Goal: Transaction & Acquisition: Purchase product/service

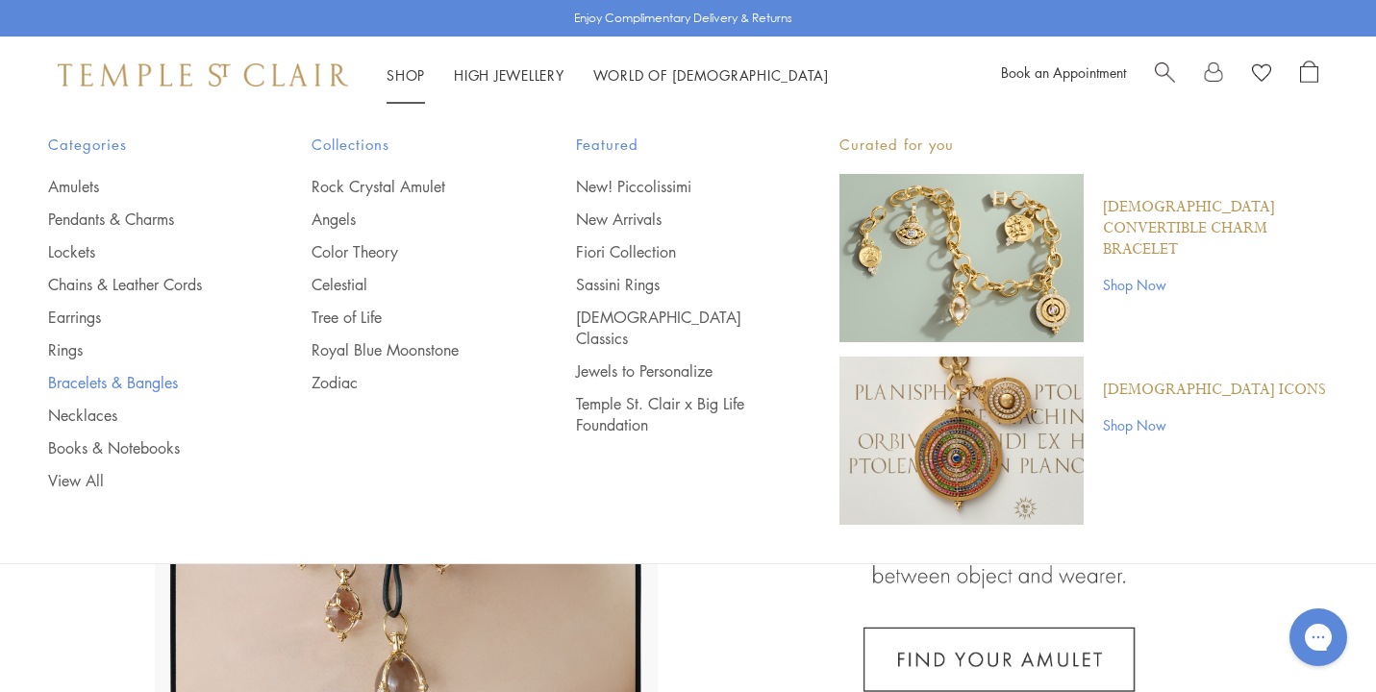
click at [143, 383] on link "Bracelets & Bangles" at bounding box center [141, 382] width 187 height 21
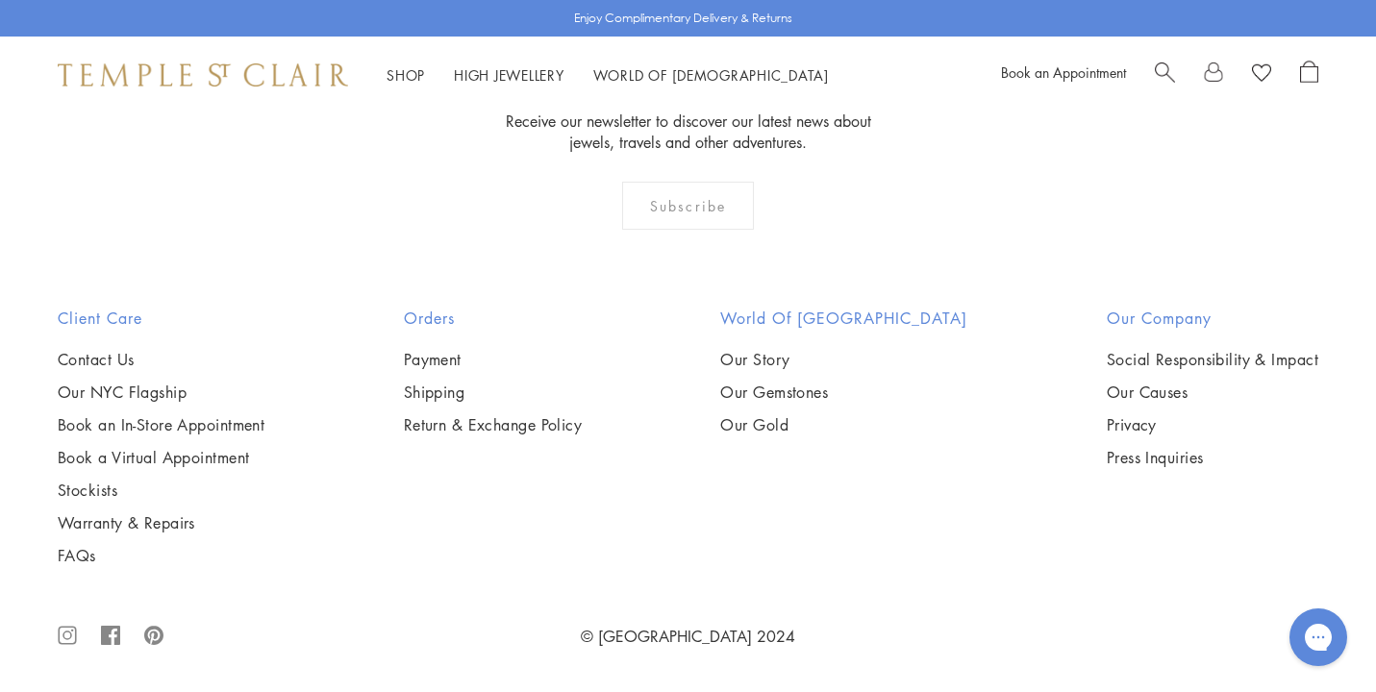
scroll to position [2814, 0]
click at [0, 0] on img at bounding box center [0, 0] width 0 height 0
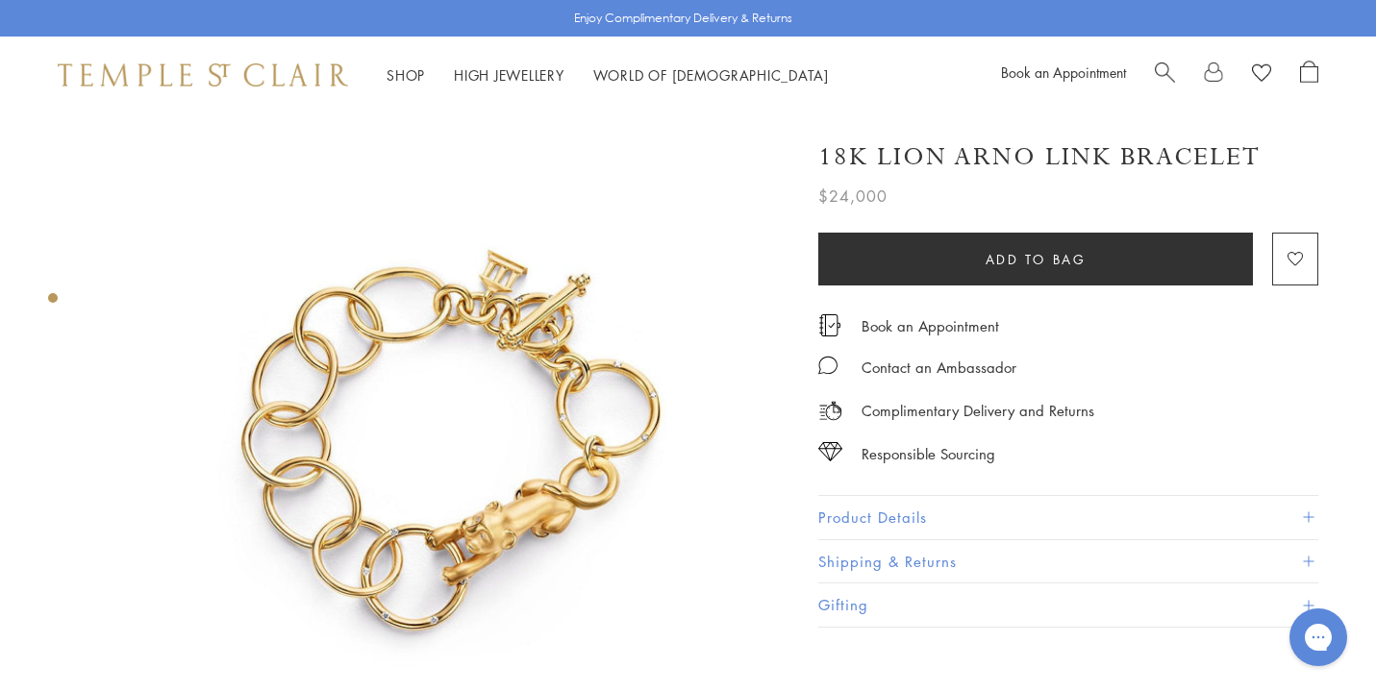
scroll to position [14, 0]
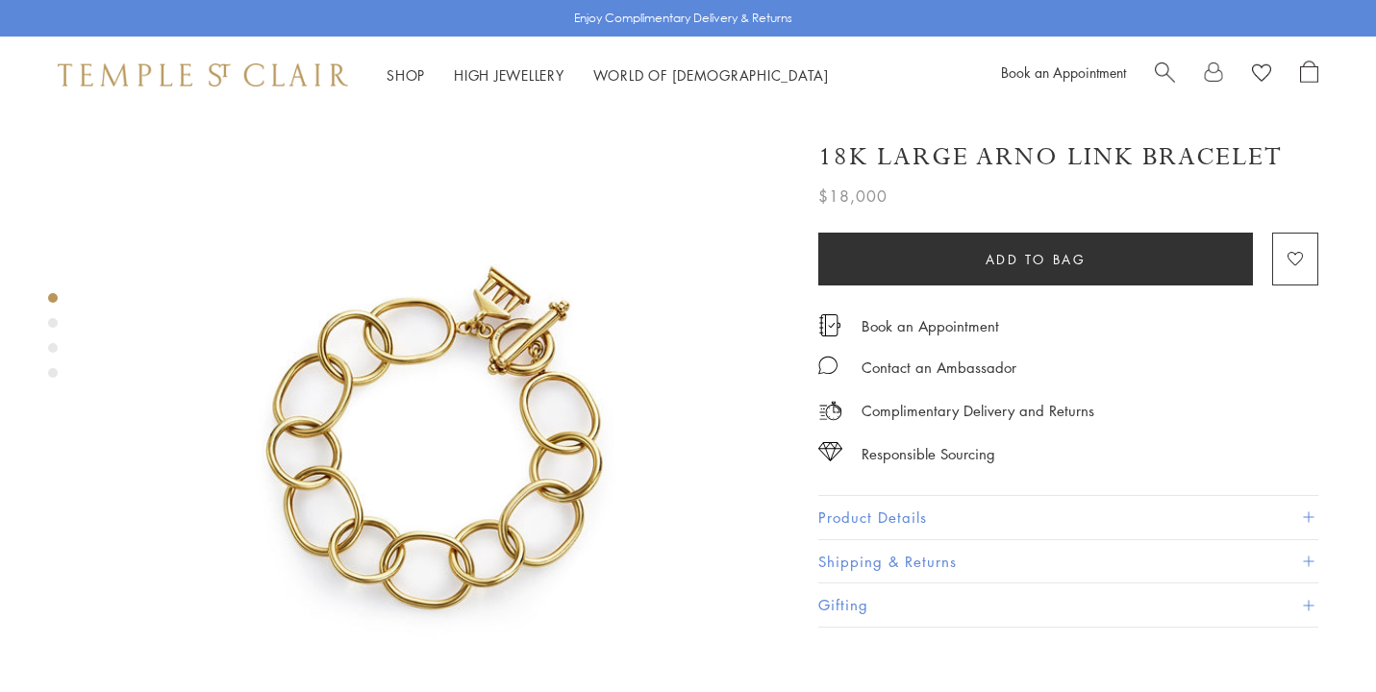
click at [54, 321] on div "Product gallery navigation" at bounding box center [53, 323] width 10 height 10
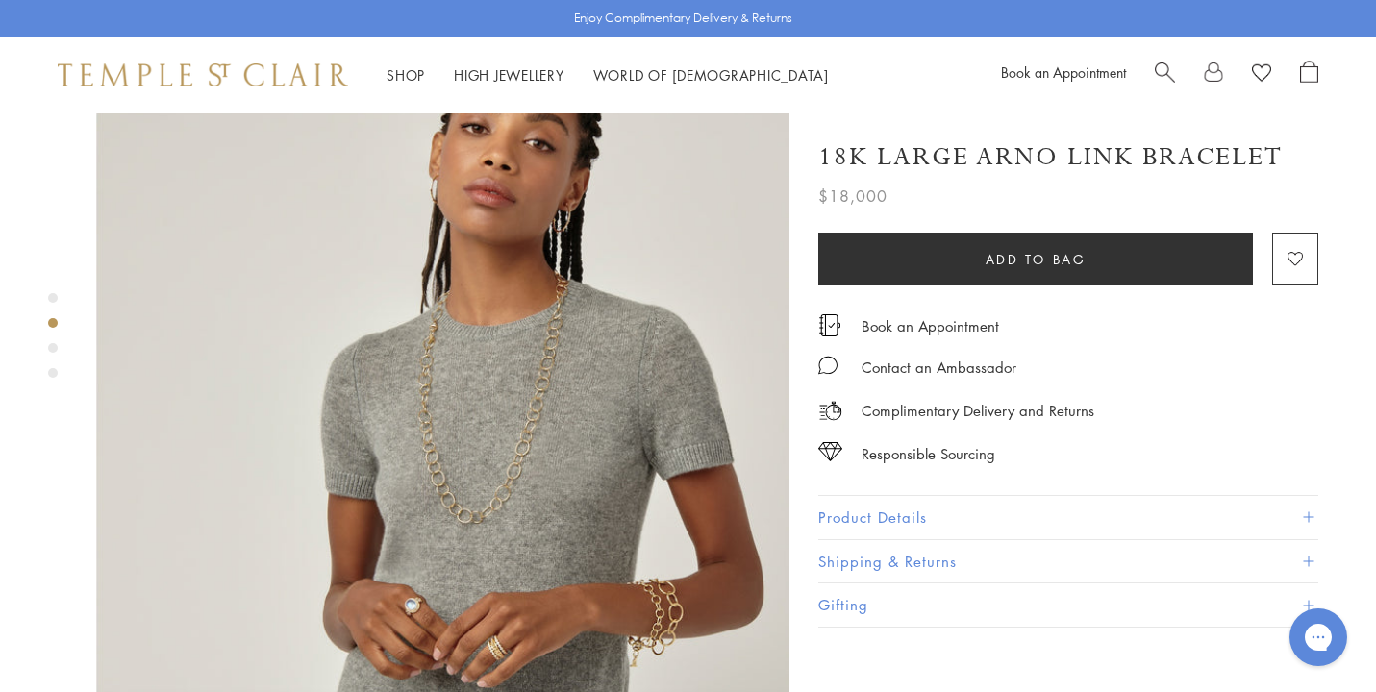
scroll to position [872, 0]
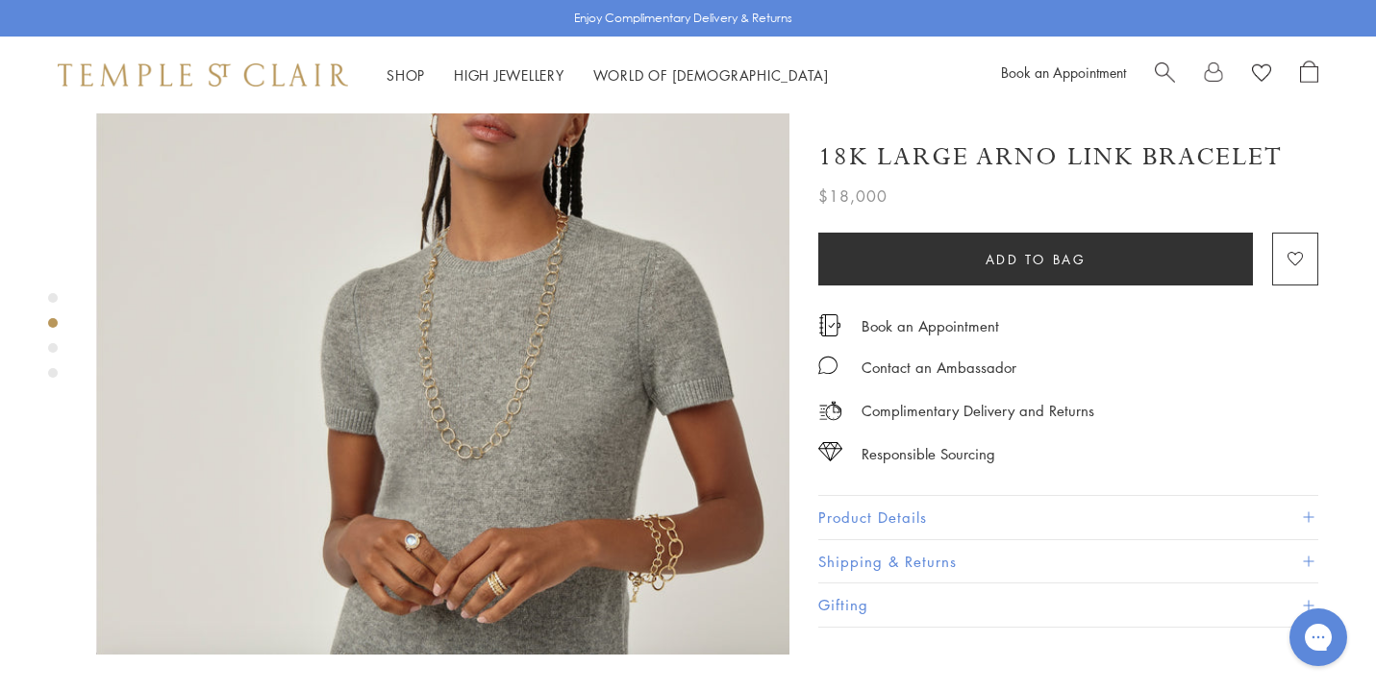
click at [54, 345] on div "Product gallery navigation" at bounding box center [53, 348] width 10 height 10
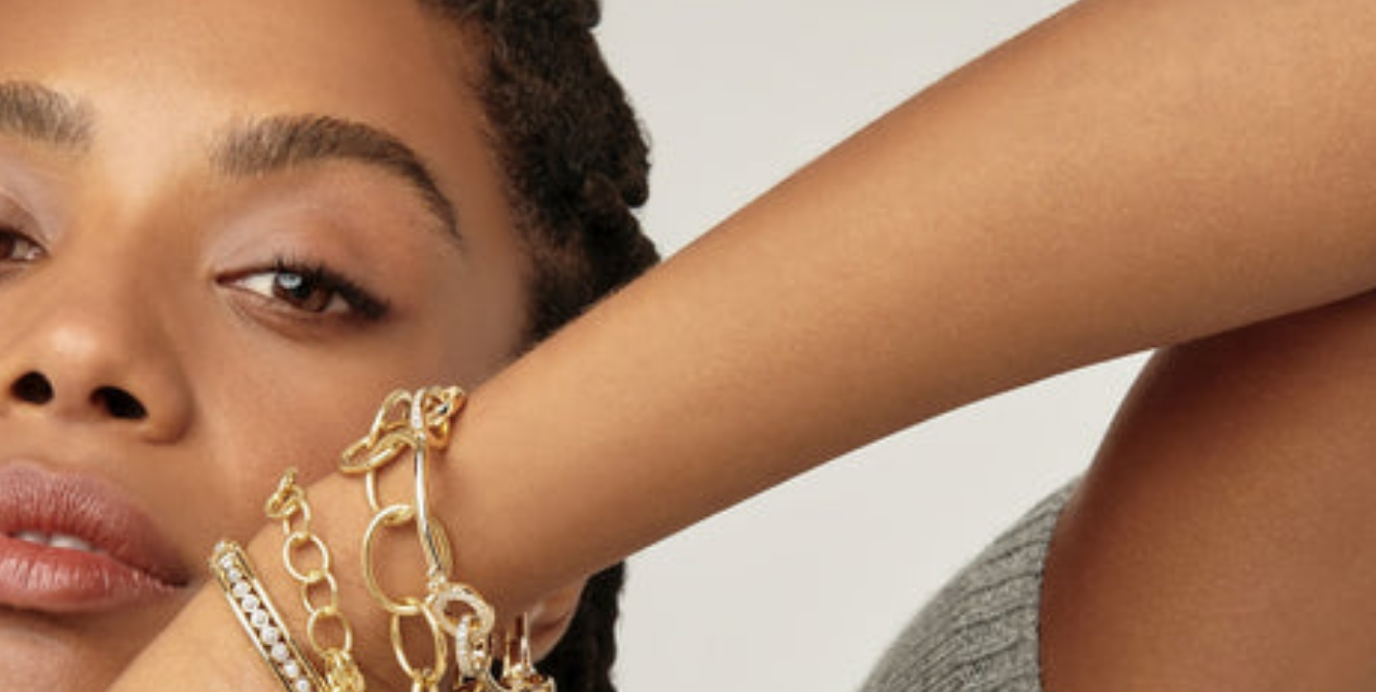
scroll to position [1560, 4]
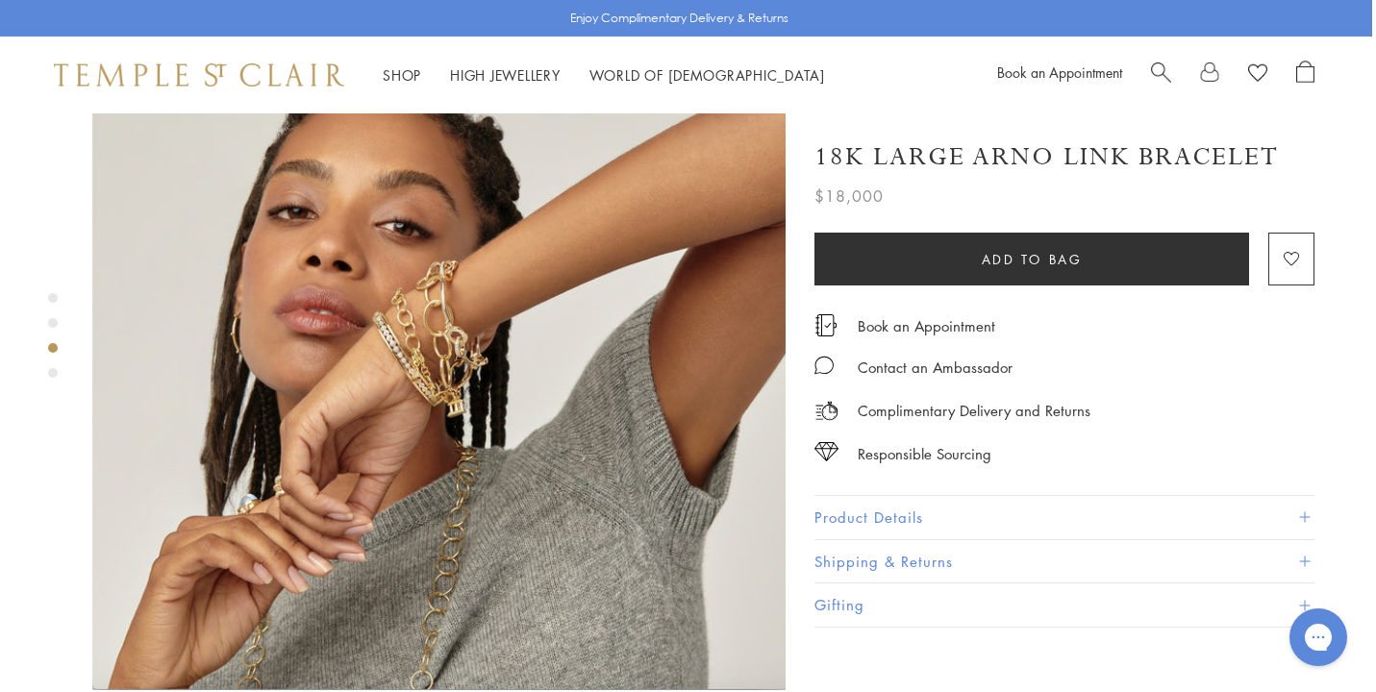
click at [52, 371] on div "Product gallery navigation" at bounding box center [53, 373] width 10 height 10
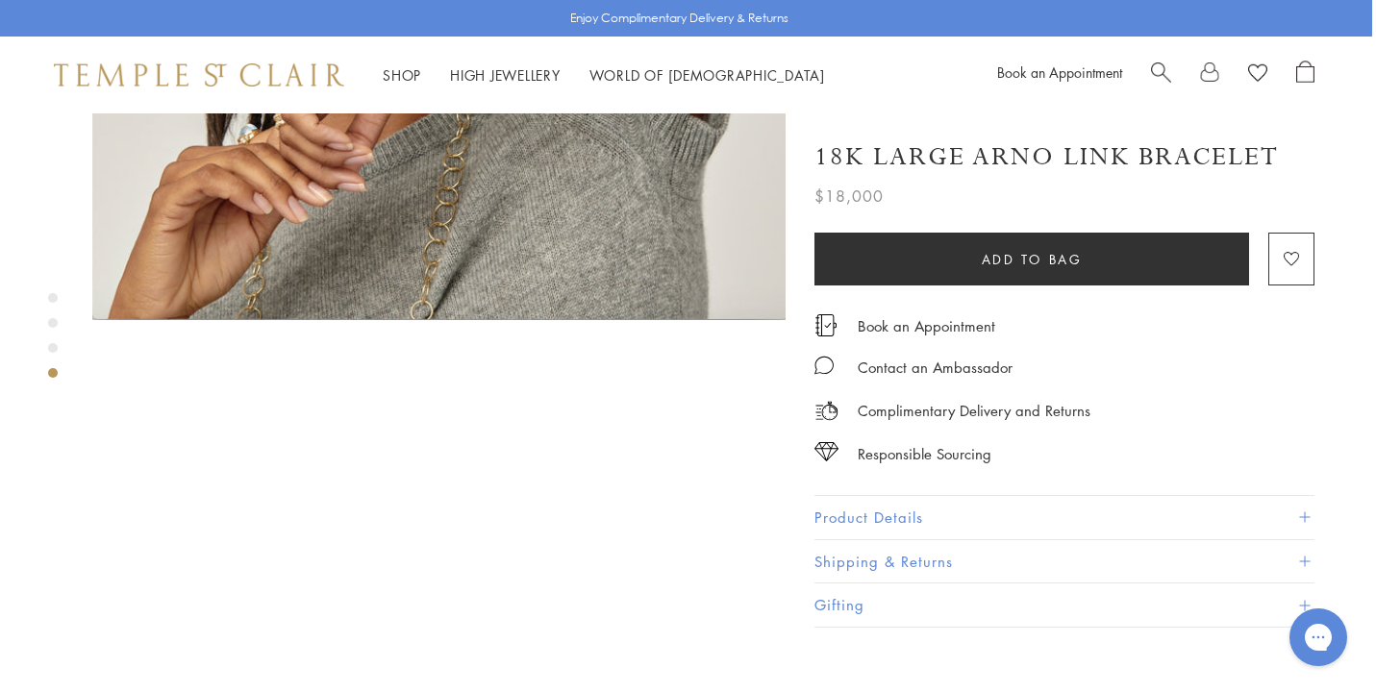
scroll to position [2116, 4]
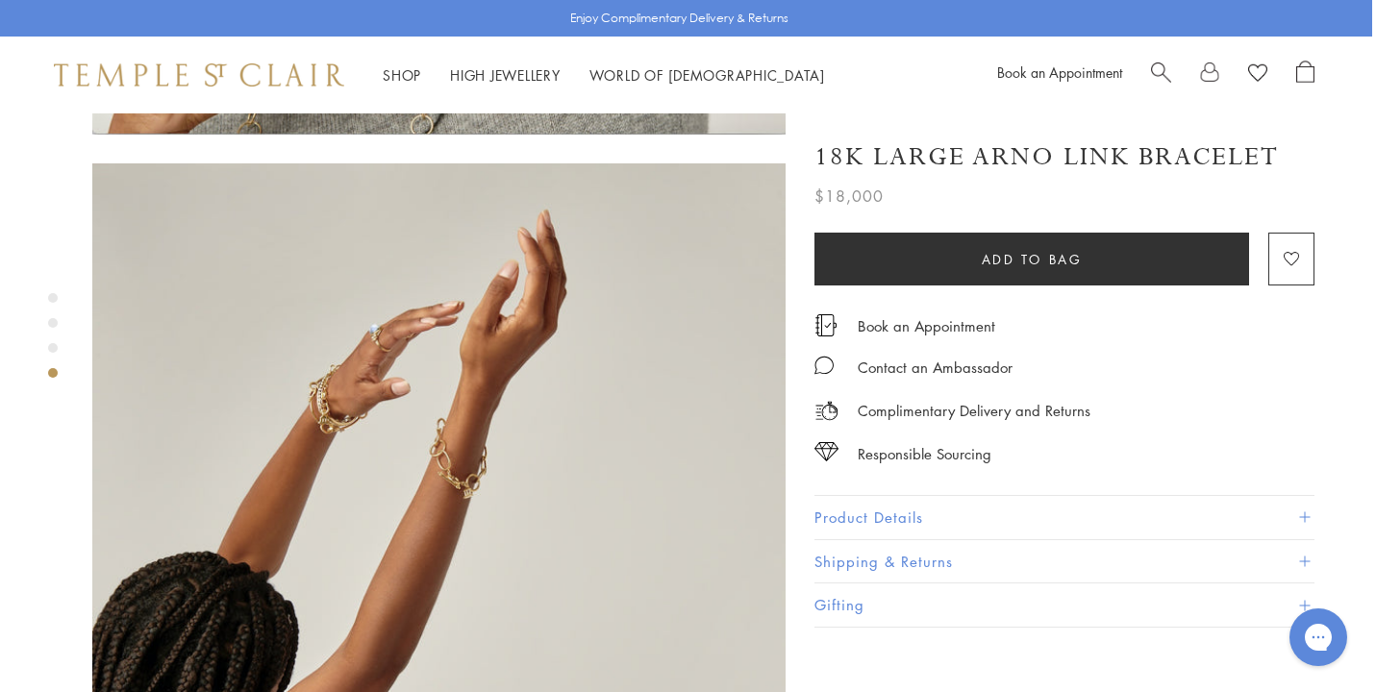
click at [388, 329] on img at bounding box center [438, 511] width 693 height 696
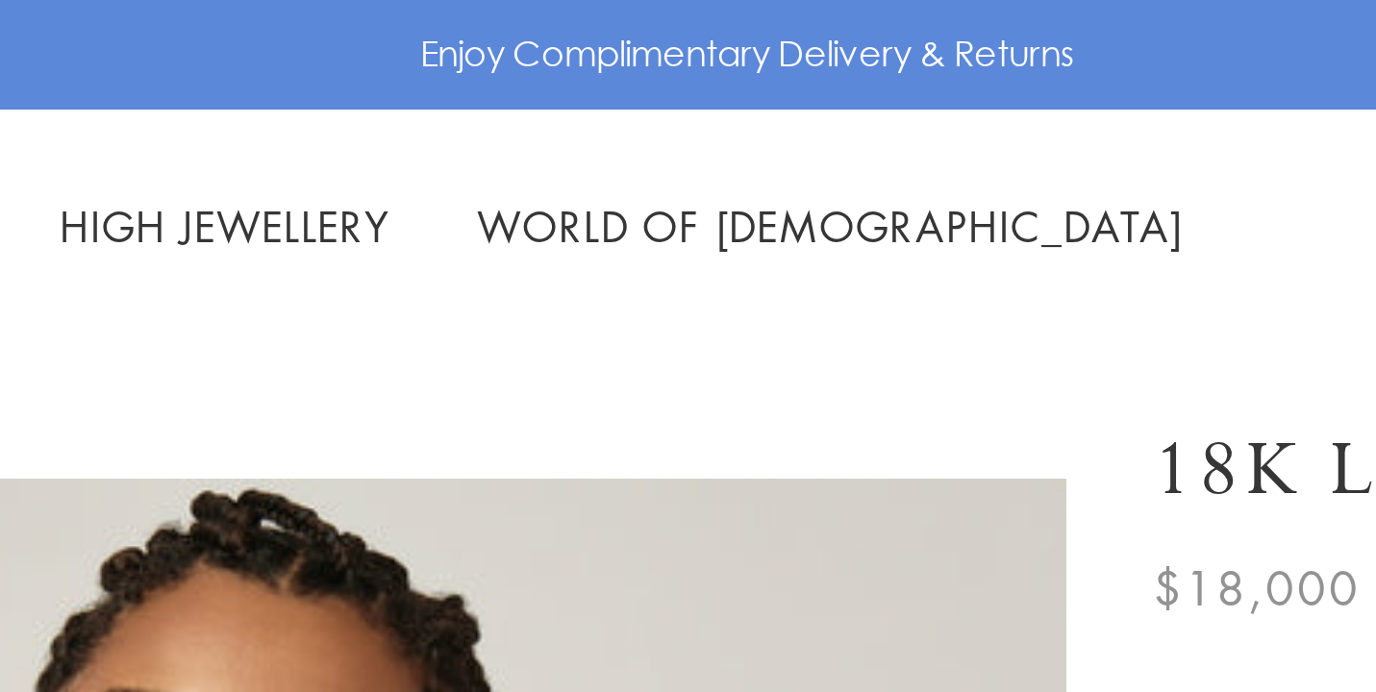
scroll to position [671, 0]
